Goal: Information Seeking & Learning: Check status

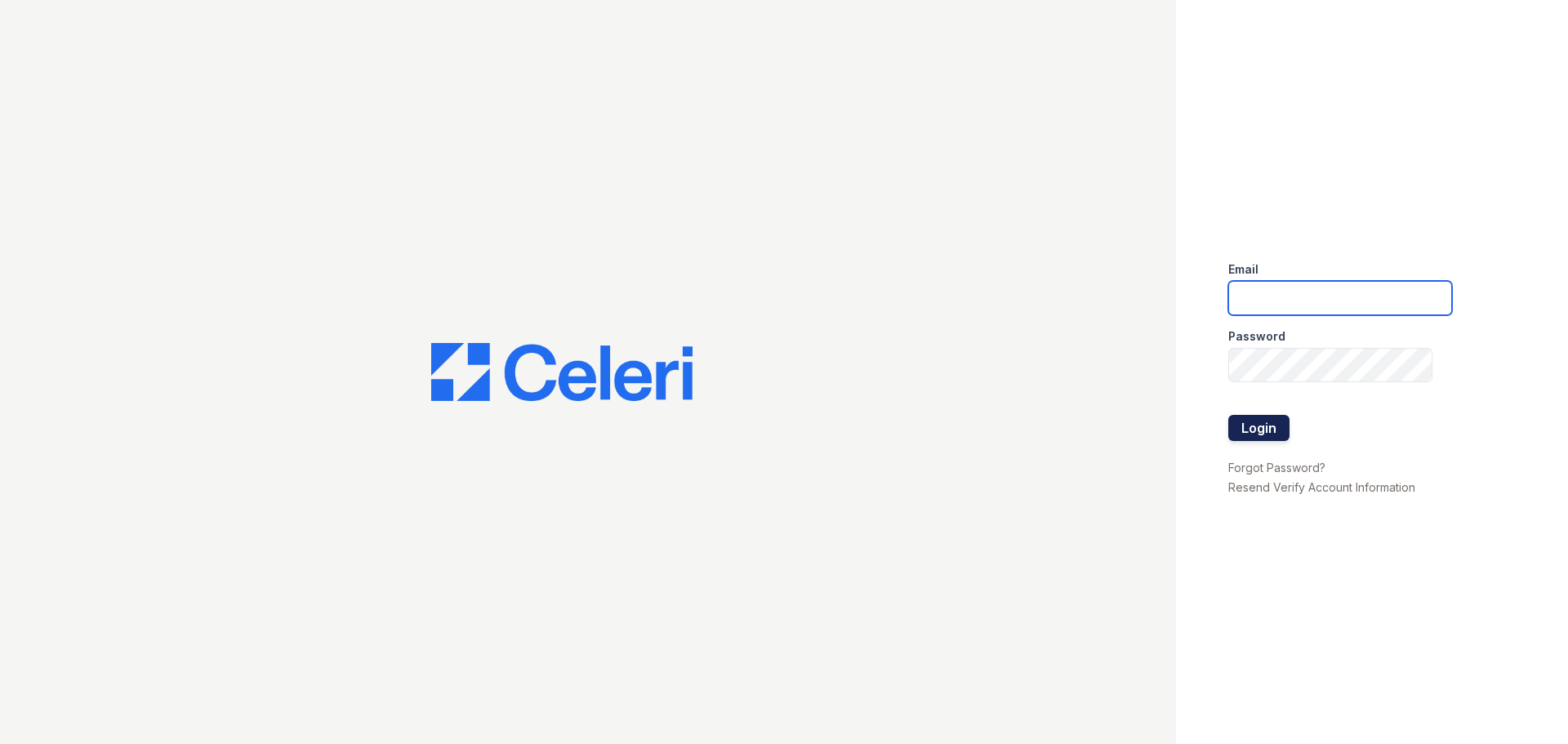
type input "gbarton@trinity-pm.com"
click at [1275, 435] on button "Login" at bounding box center [1258, 427] width 61 height 26
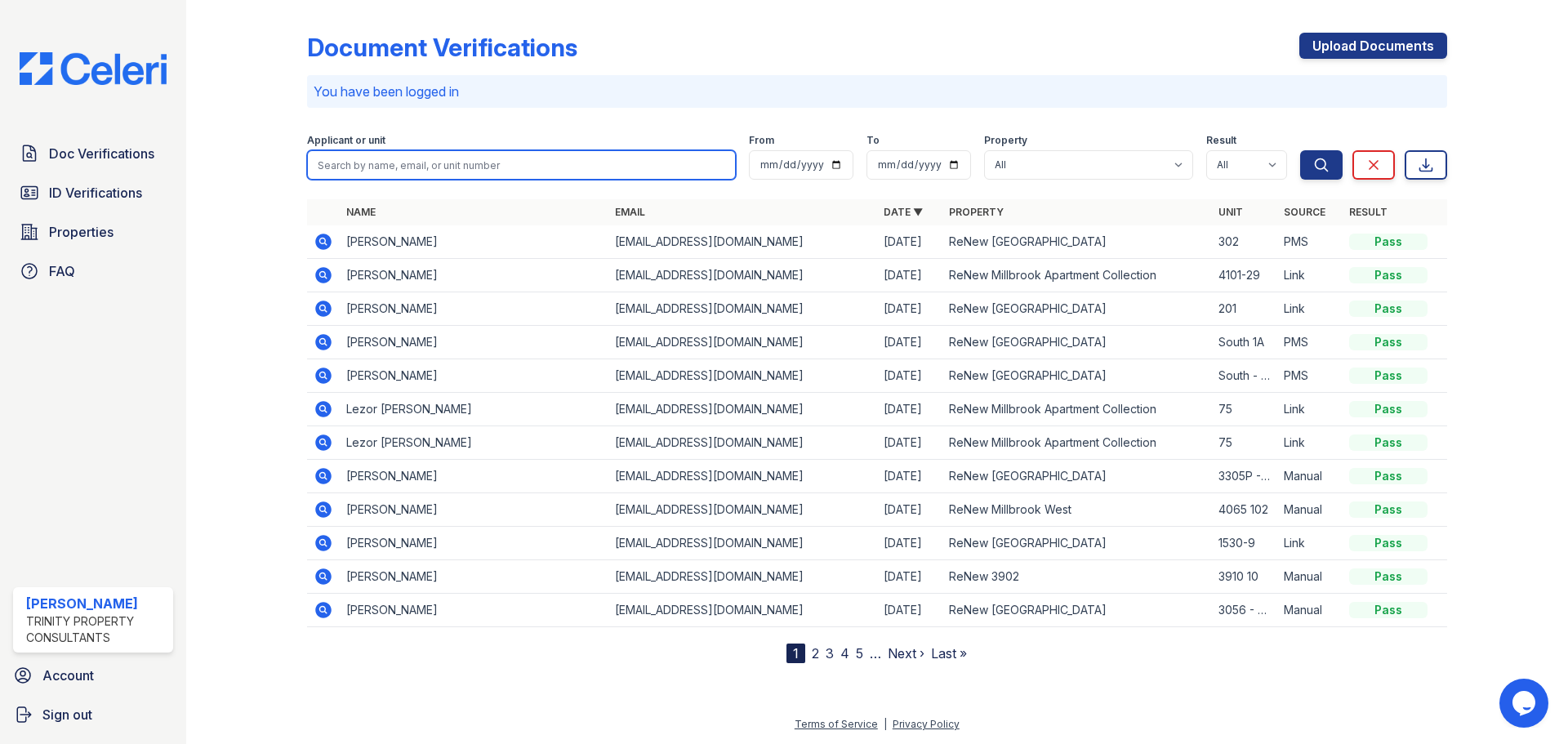
drag, startPoint x: 333, startPoint y: 163, endPoint x: 620, endPoint y: 398, distance: 370.9
click at [333, 163] on input "search" at bounding box center [521, 165] width 428 height 30
click at [460, 177] on input "search" at bounding box center [521, 165] width 428 height 30
type input "[PERSON_NAME]"
click at [1300, 150] on button "Search" at bounding box center [1321, 165] width 43 height 30
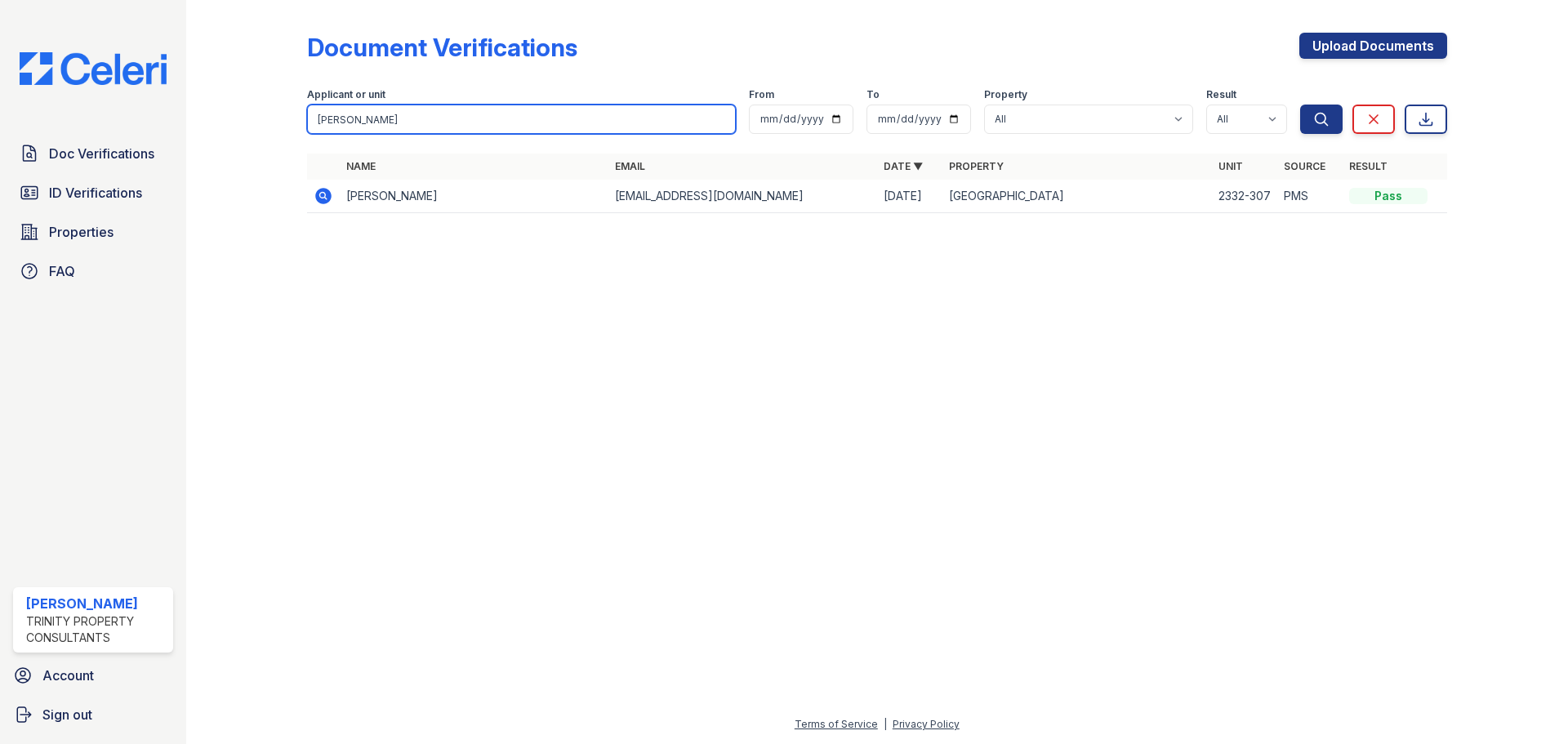
drag, startPoint x: 414, startPoint y: 124, endPoint x: 284, endPoint y: 116, distance: 130.2
click at [285, 116] on div "Document Verifications Upload Documents Filter Applicant or unit [PERSON_NAME] …" at bounding box center [877, 127] width 1330 height 256
type input "lovely"
click at [1300, 105] on button "Search" at bounding box center [1321, 120] width 43 height 30
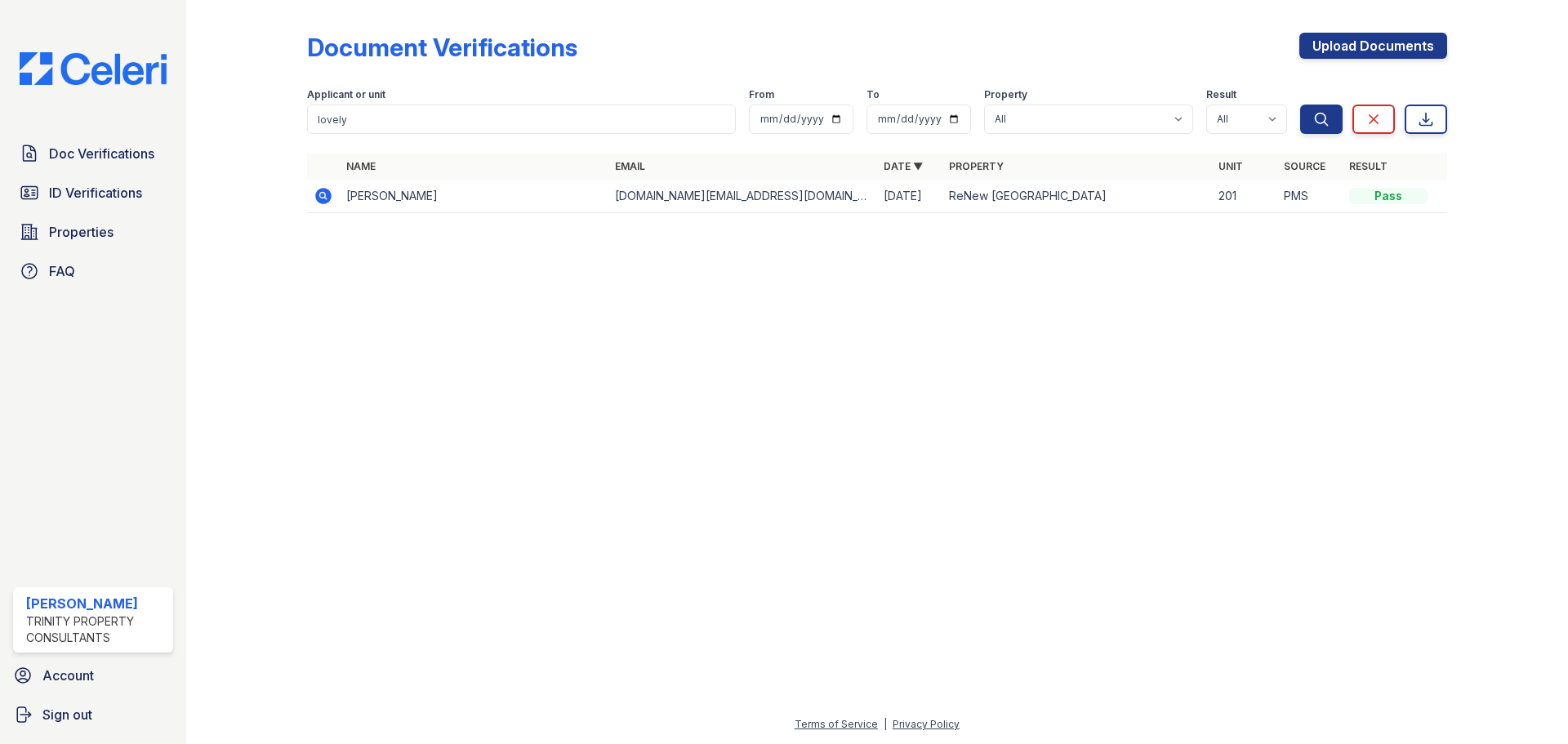
click at [399, 198] on td "[PERSON_NAME]" at bounding box center [474, 196] width 269 height 34
click at [396, 208] on td "[PERSON_NAME]" at bounding box center [474, 196] width 269 height 34
drag, startPoint x: 434, startPoint y: 128, endPoint x: 318, endPoint y: 136, distance: 116.3
click at [318, 136] on form "Applicant or unit lovely From To Property All ReNew 3902 ReNew [GEOGRAPHIC_DATA…" at bounding box center [877, 108] width 1141 height 66
type input "[PERSON_NAME]"
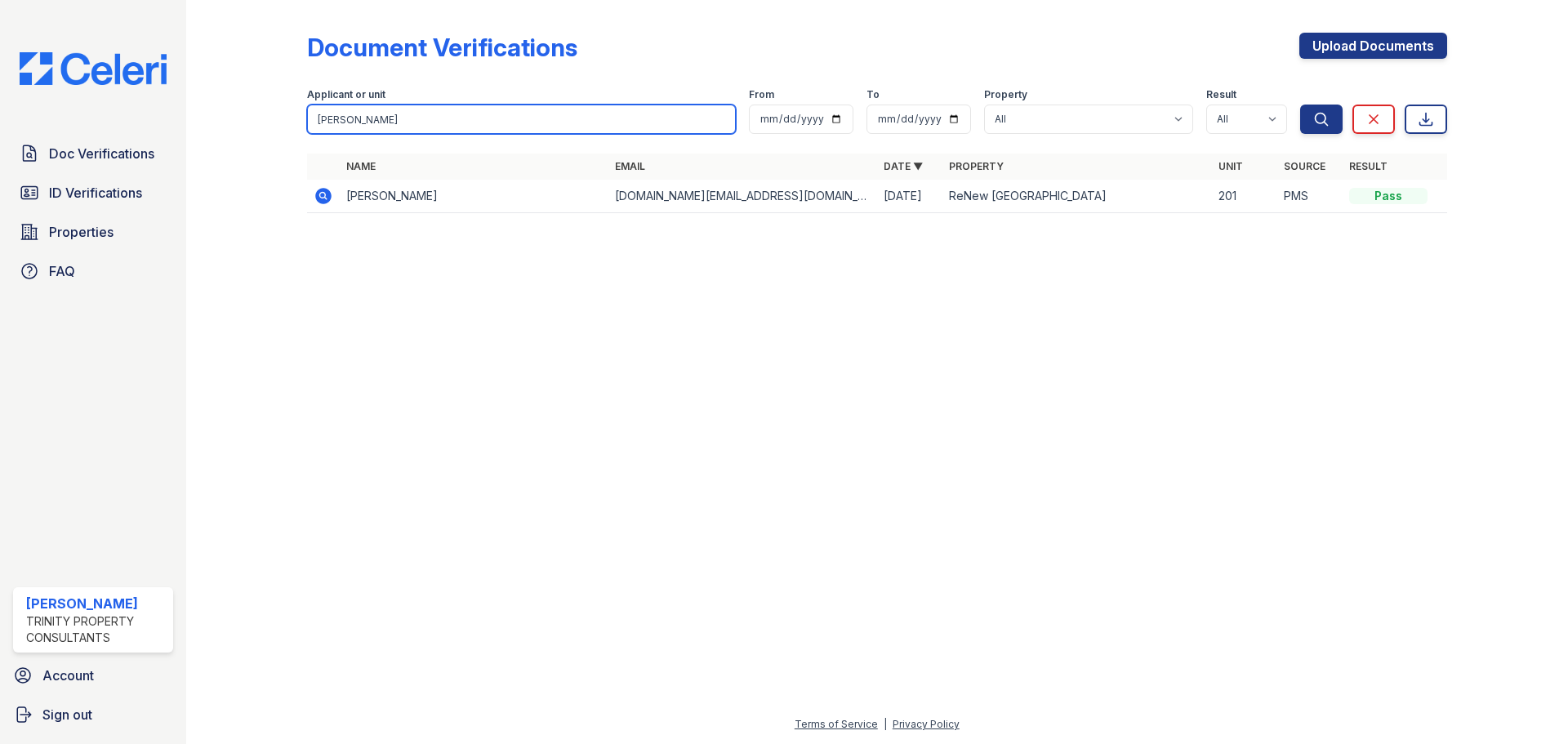
click at [1300, 105] on button "Search" at bounding box center [1321, 120] width 43 height 30
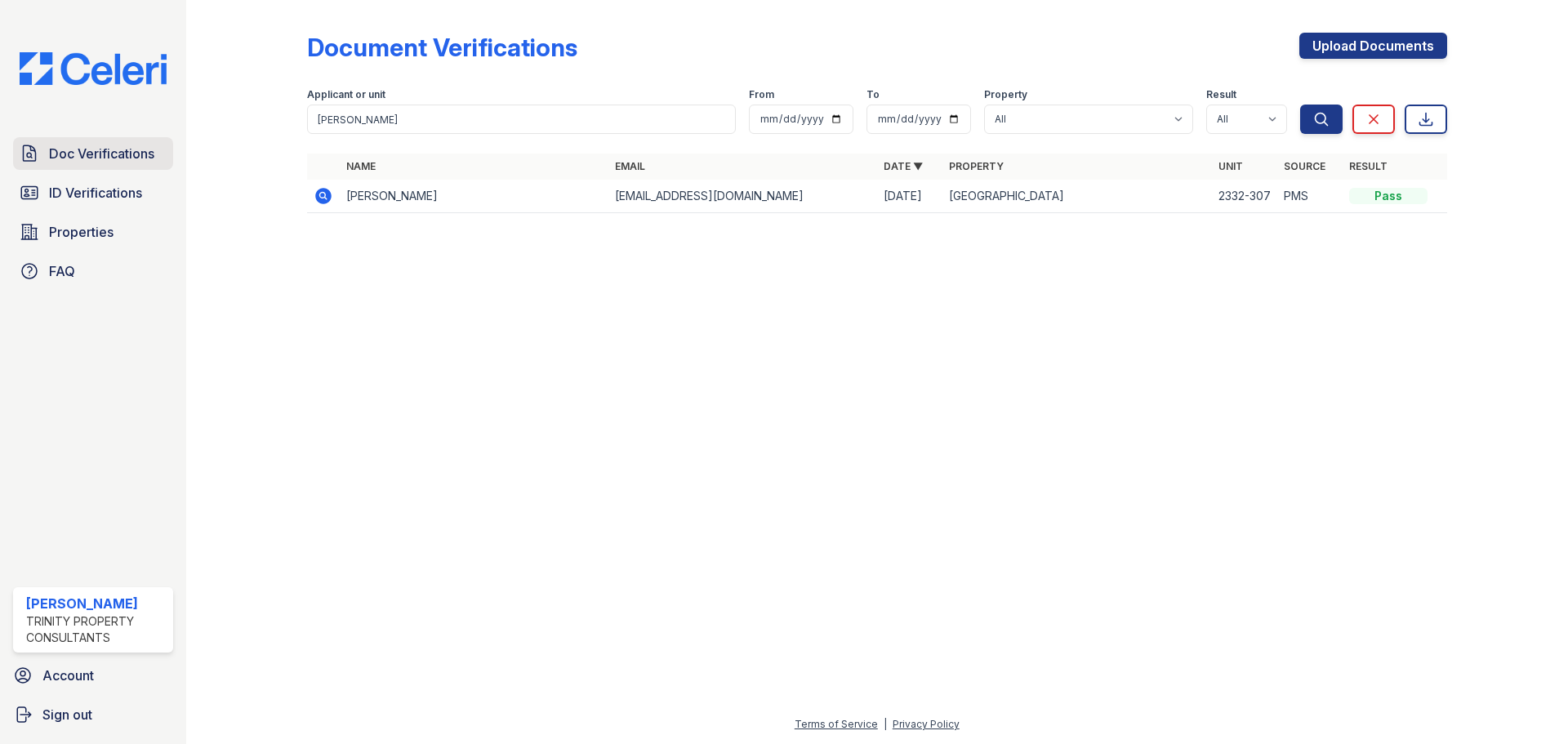
click at [123, 164] on link "Doc Verifications" at bounding box center [93, 153] width 160 height 33
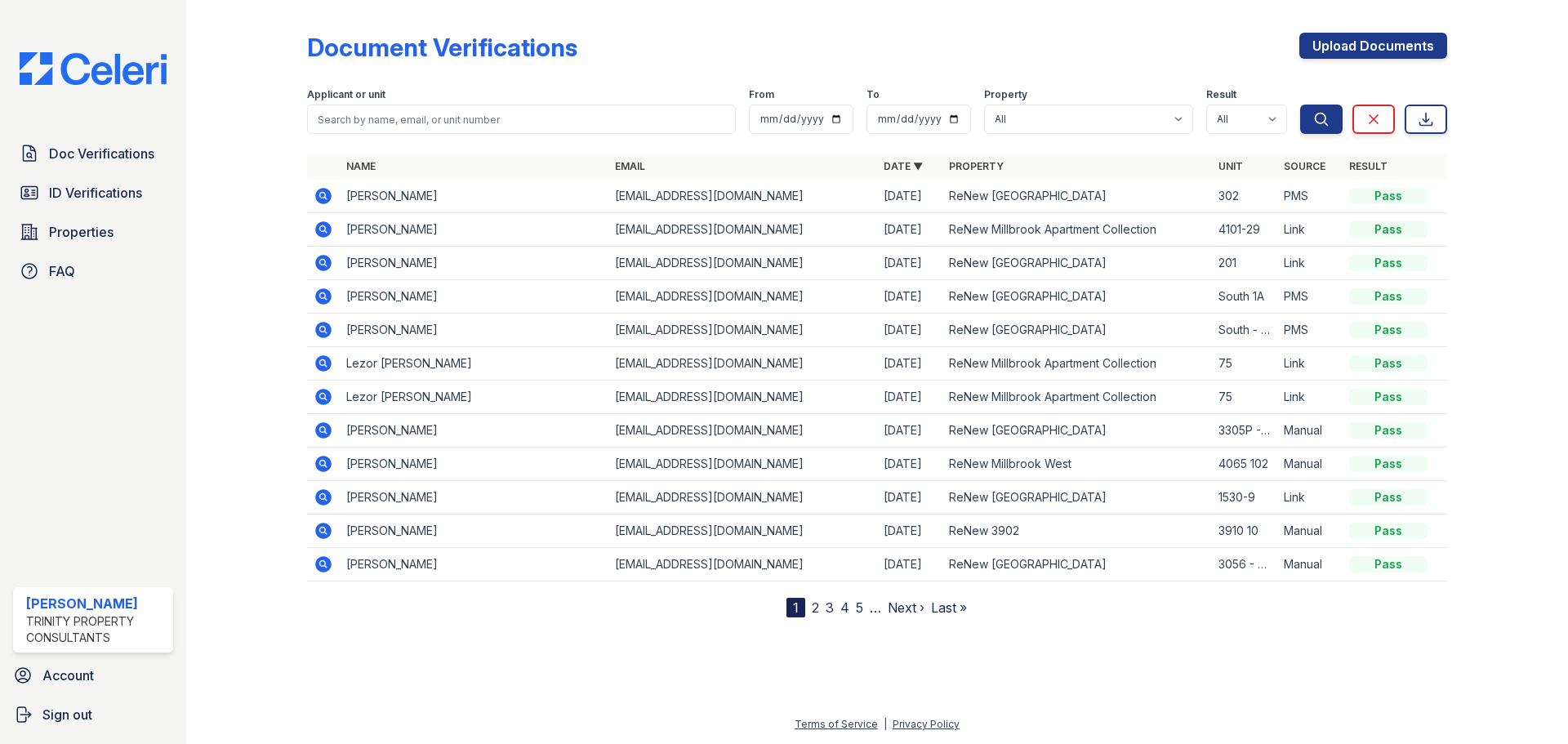
click at [817, 606] on link "2" at bounding box center [815, 608] width 7 height 16
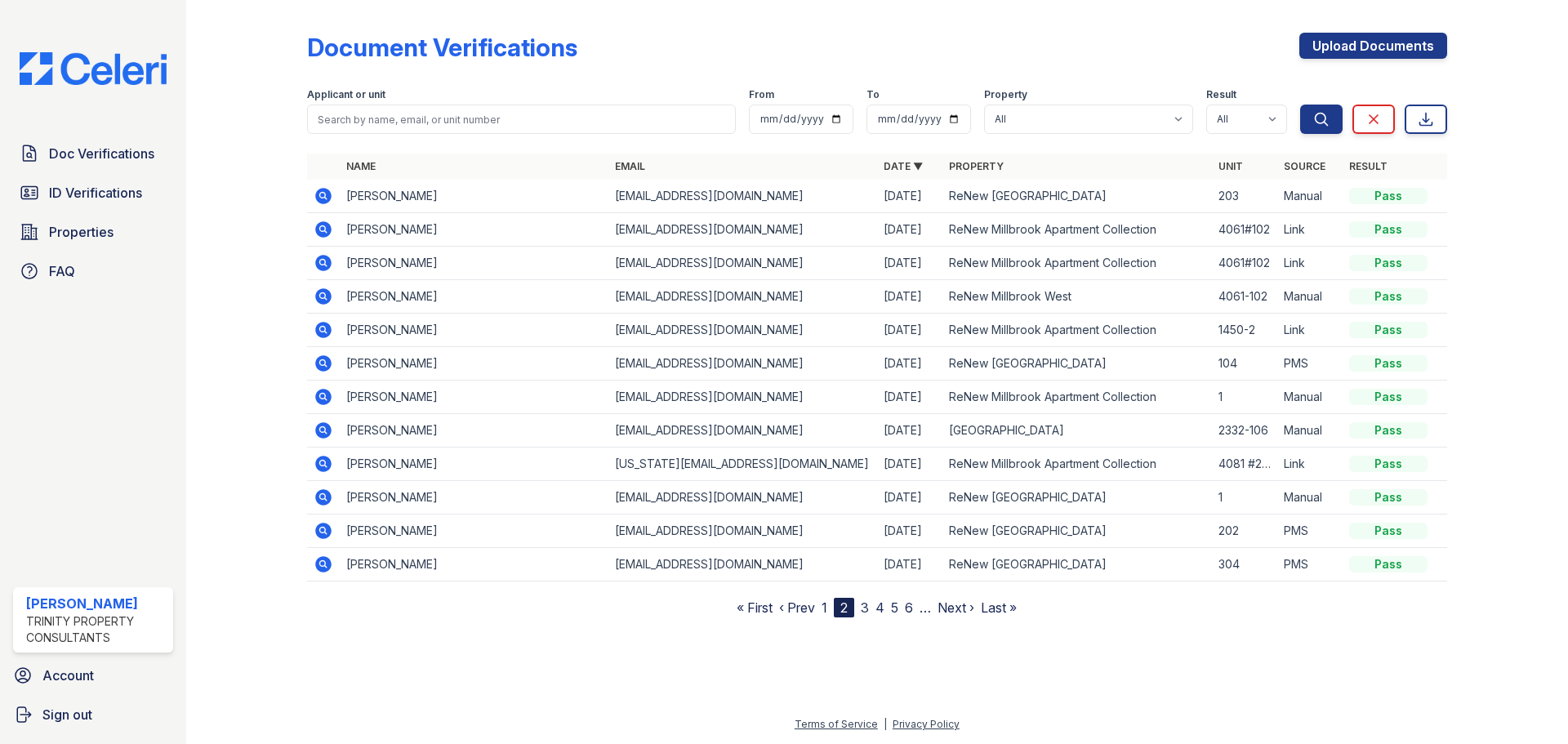
click at [823, 608] on link "1" at bounding box center [825, 608] width 6 height 16
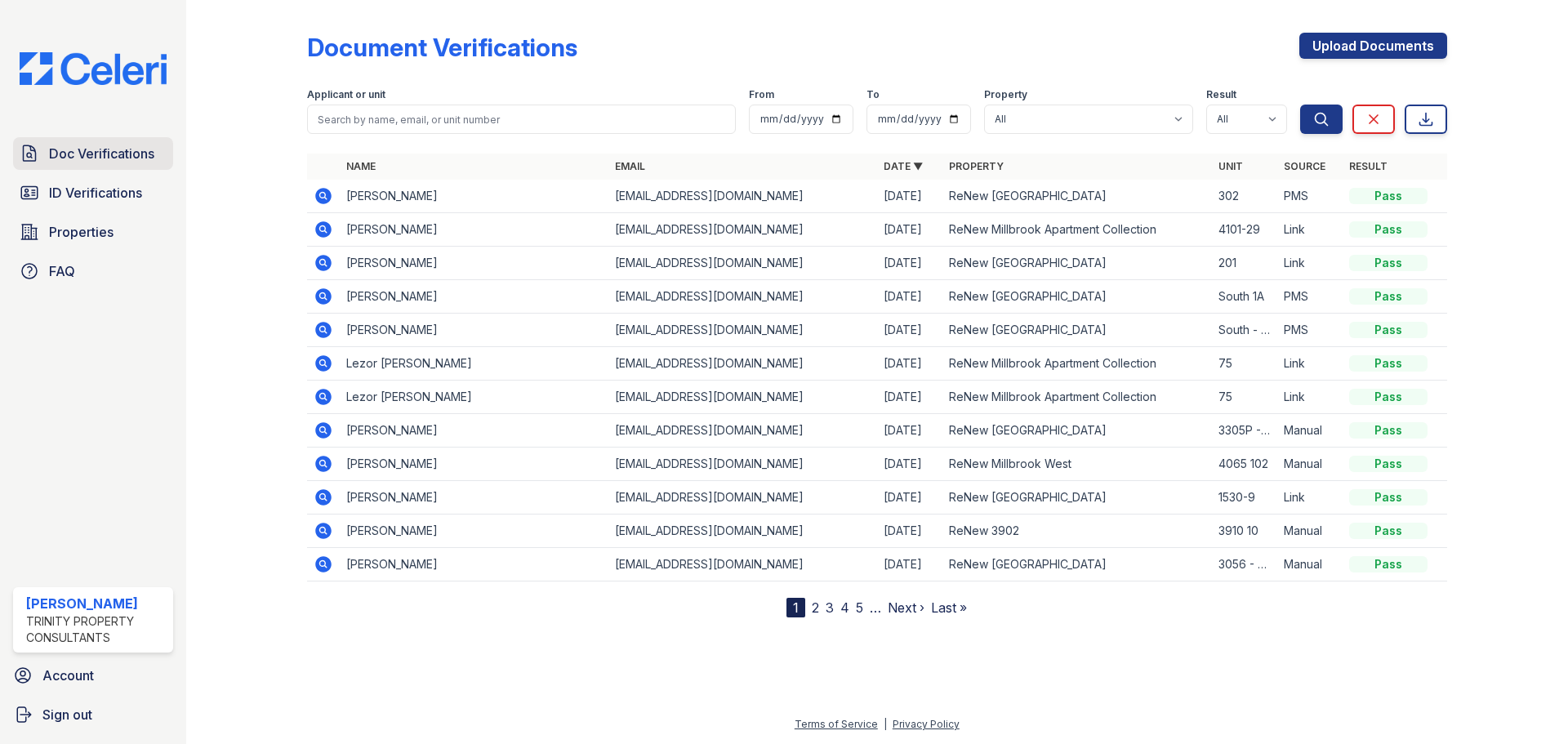
click at [80, 165] on link "Doc Verifications" at bounding box center [93, 153] width 160 height 33
click at [80, 227] on span "Properties" at bounding box center [81, 232] width 65 height 20
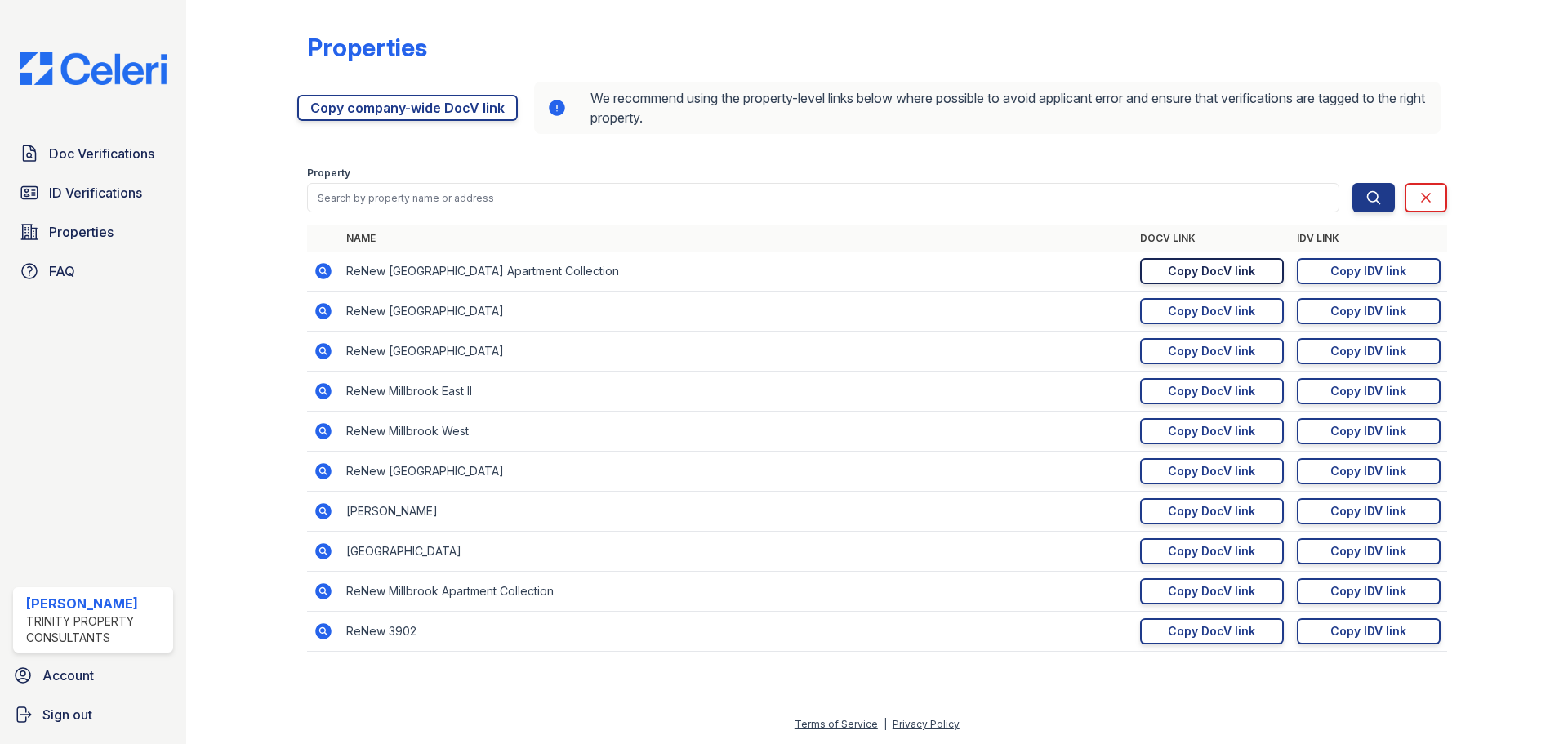
click at [1242, 274] on div "Copy DocV link" at bounding box center [1211, 271] width 88 height 16
click at [106, 183] on span "ID Verifications" at bounding box center [95, 193] width 93 height 20
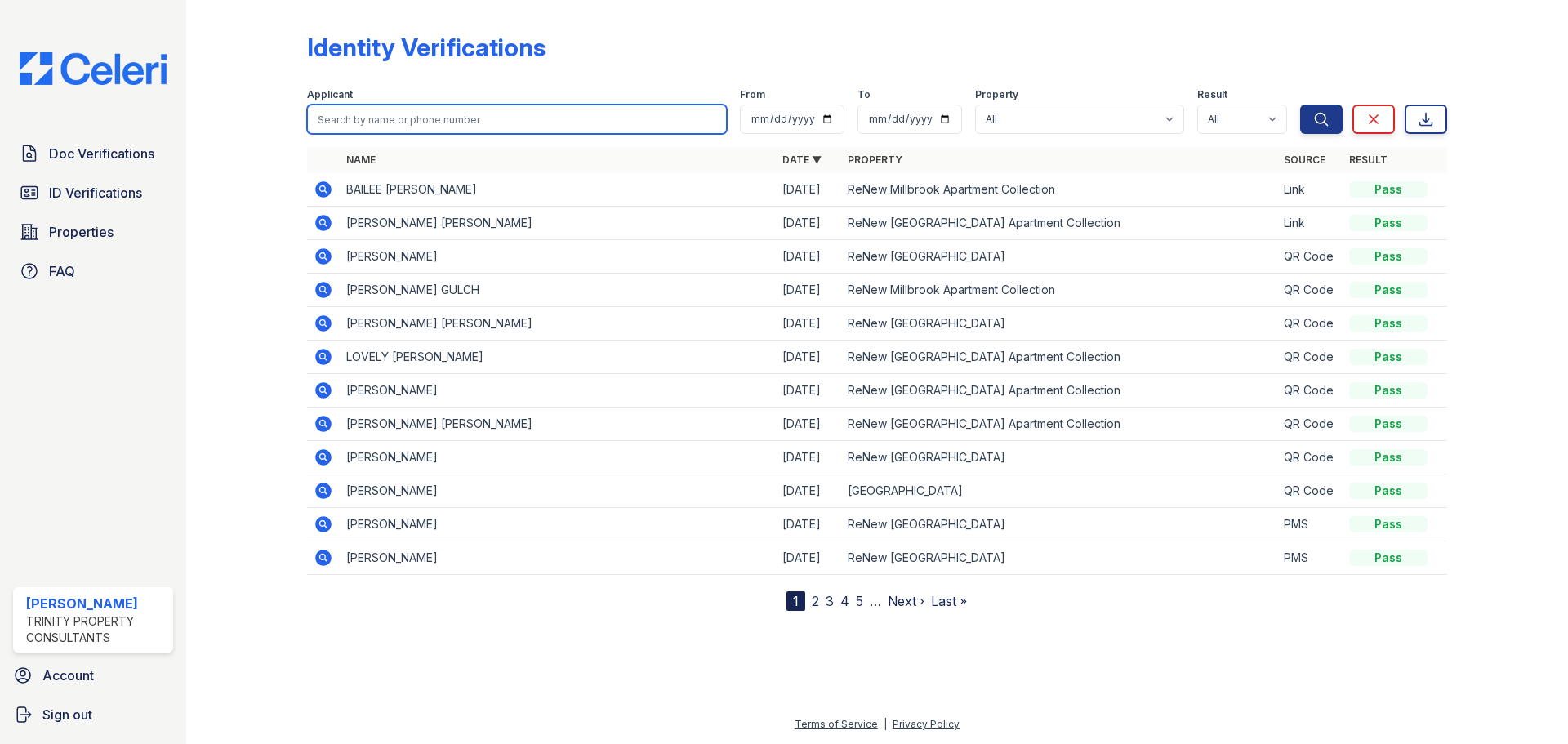
click at [410, 133] on input "search" at bounding box center [516, 120] width 419 height 30
type input "lovely"
click at [1300, 105] on button "Search" at bounding box center [1321, 120] width 43 height 30
